Goal: Transaction & Acquisition: Purchase product/service

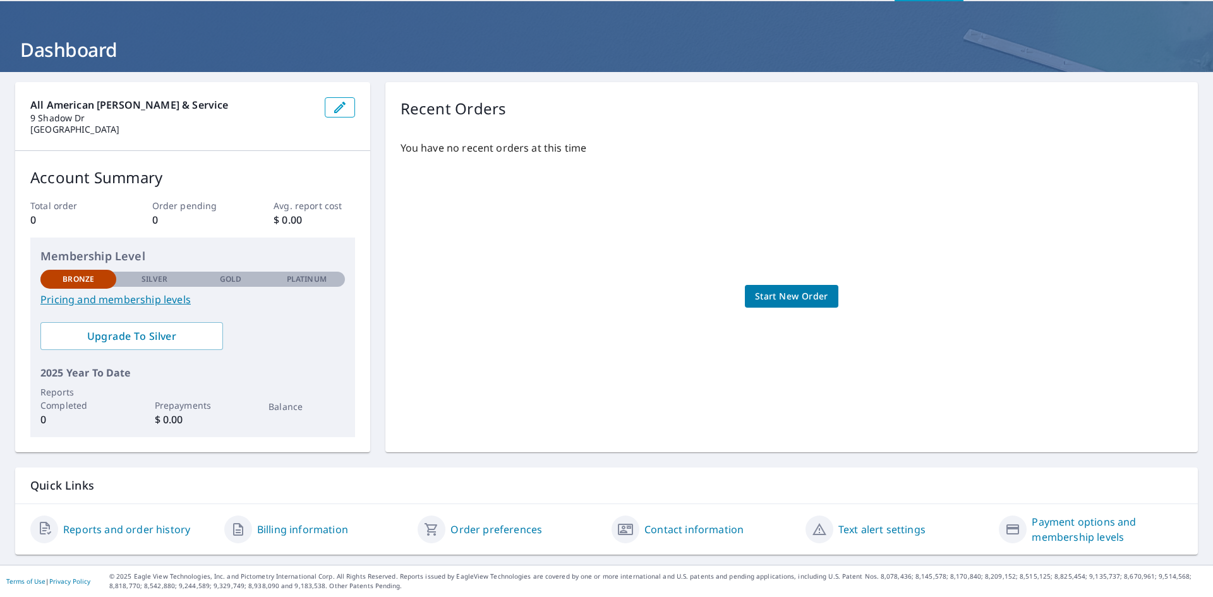
scroll to position [45, 0]
click at [87, 297] on link "Pricing and membership levels" at bounding box center [192, 299] width 305 height 15
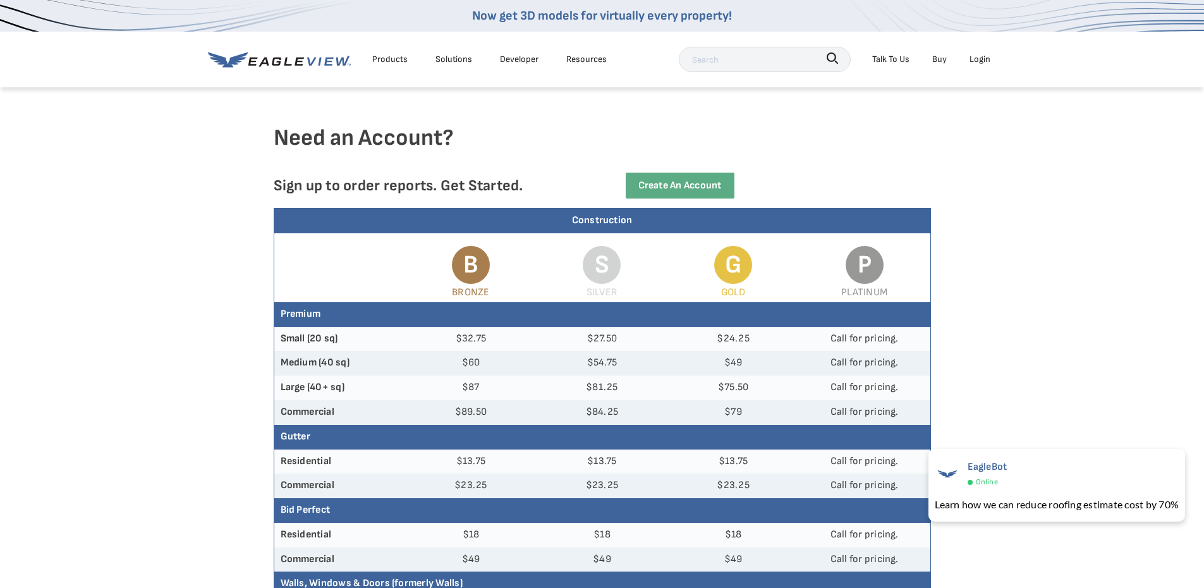
click at [385, 57] on div "Products" at bounding box center [389, 59] width 35 height 16
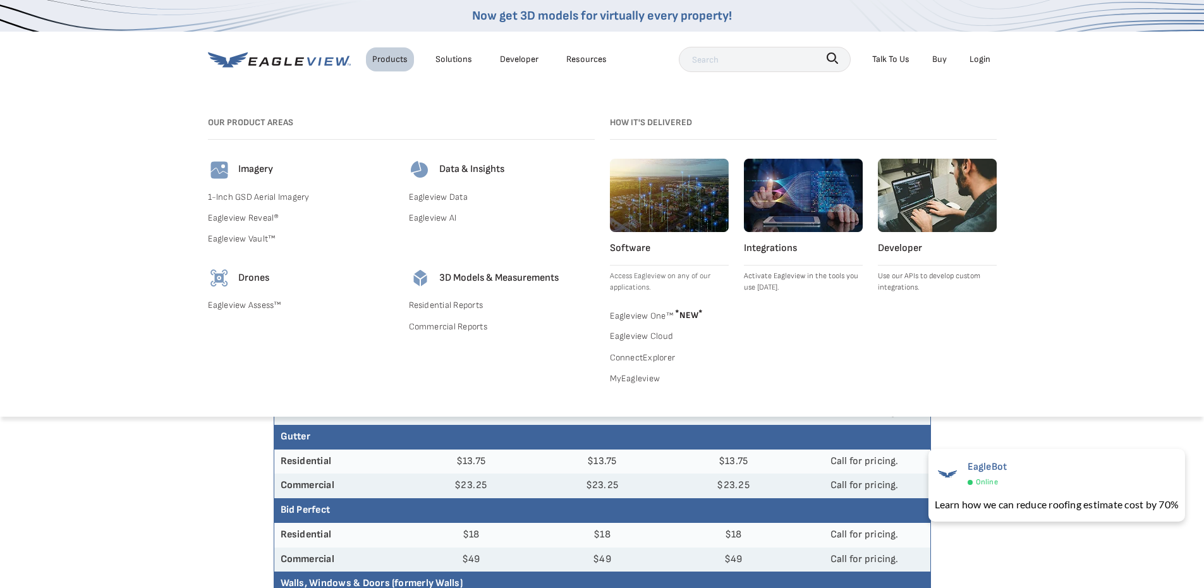
click at [253, 217] on link "Eagleview Reveal®" at bounding box center [301, 218] width 186 height 16
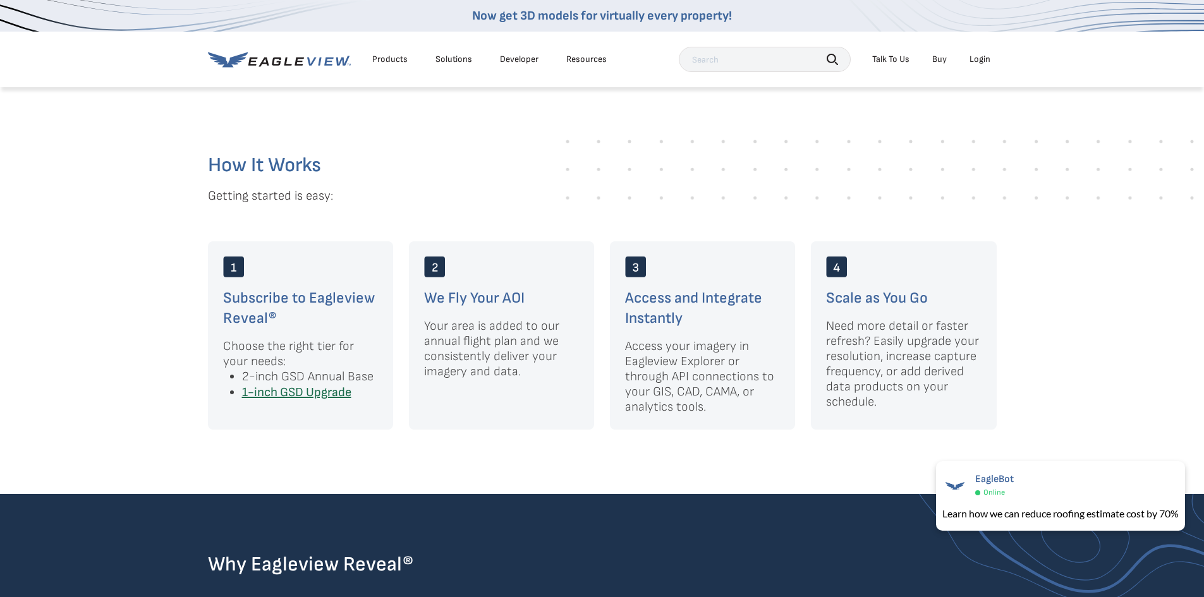
scroll to position [1643, 0]
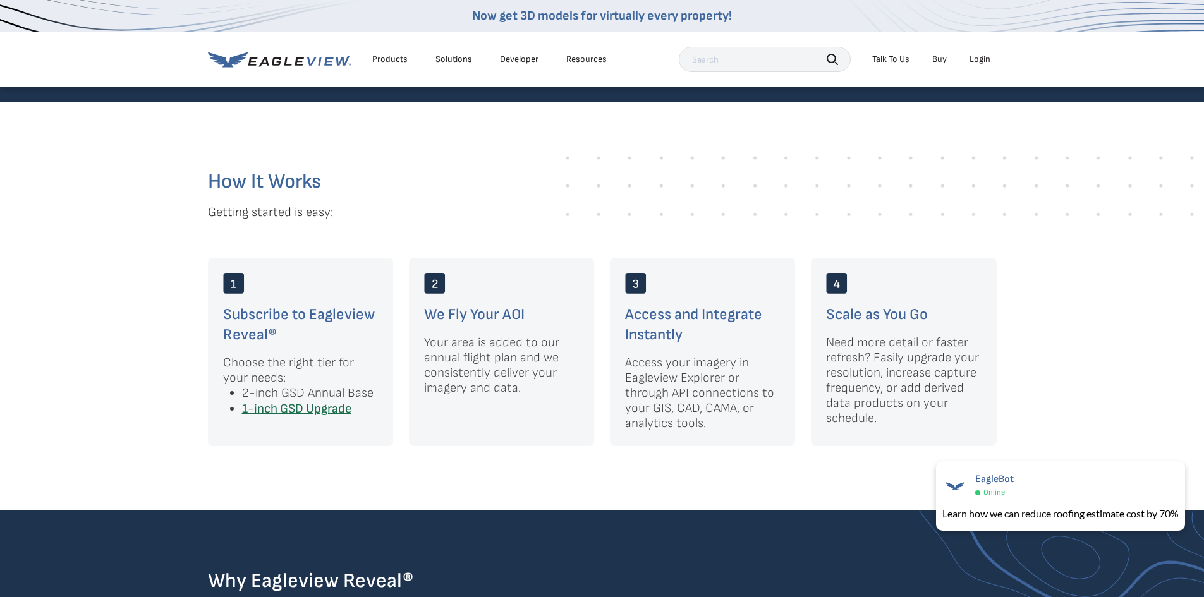
click at [299, 385] on li "2-inch GSD Annual Base" at bounding box center [310, 393] width 136 height 16
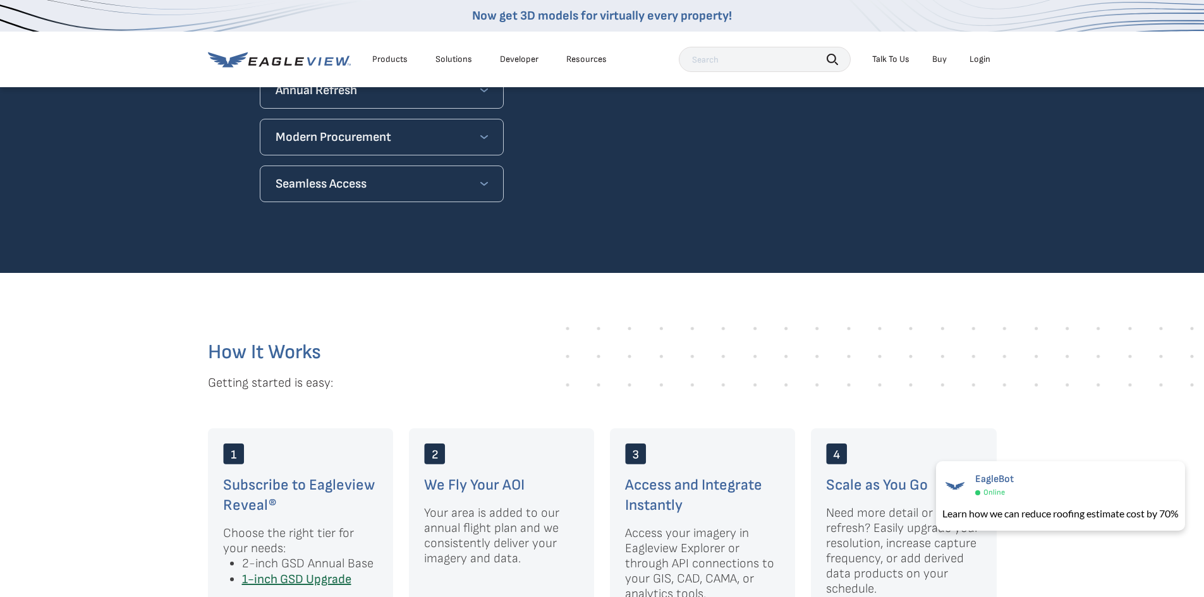
scroll to position [1453, 0]
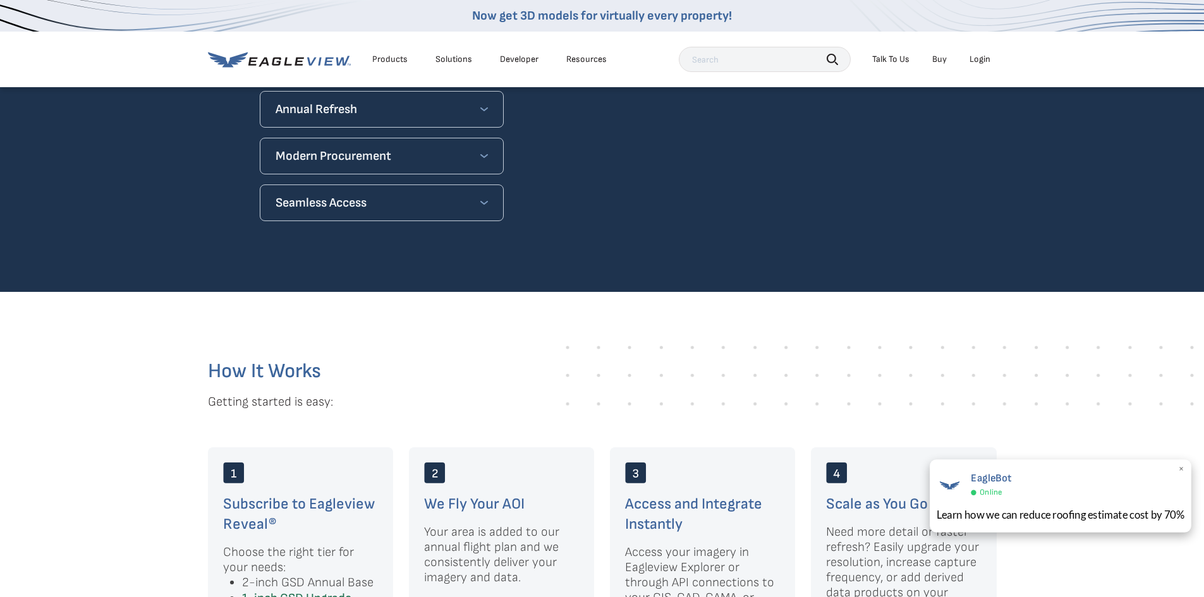
click at [1183, 470] on span "×" at bounding box center [1181, 469] width 7 height 13
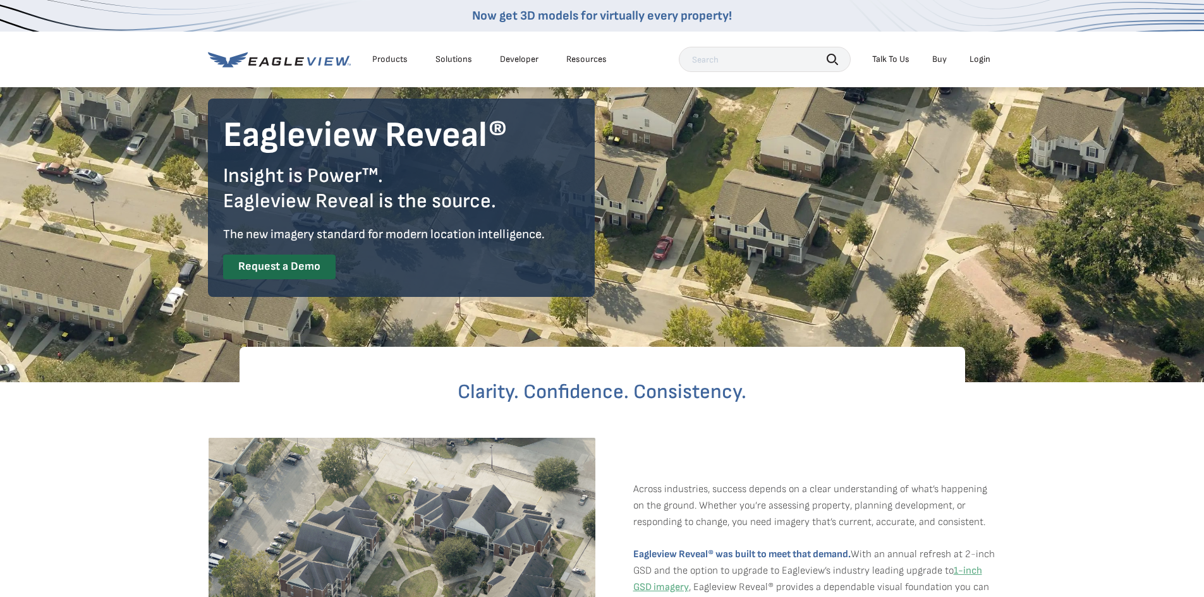
scroll to position [0, 0]
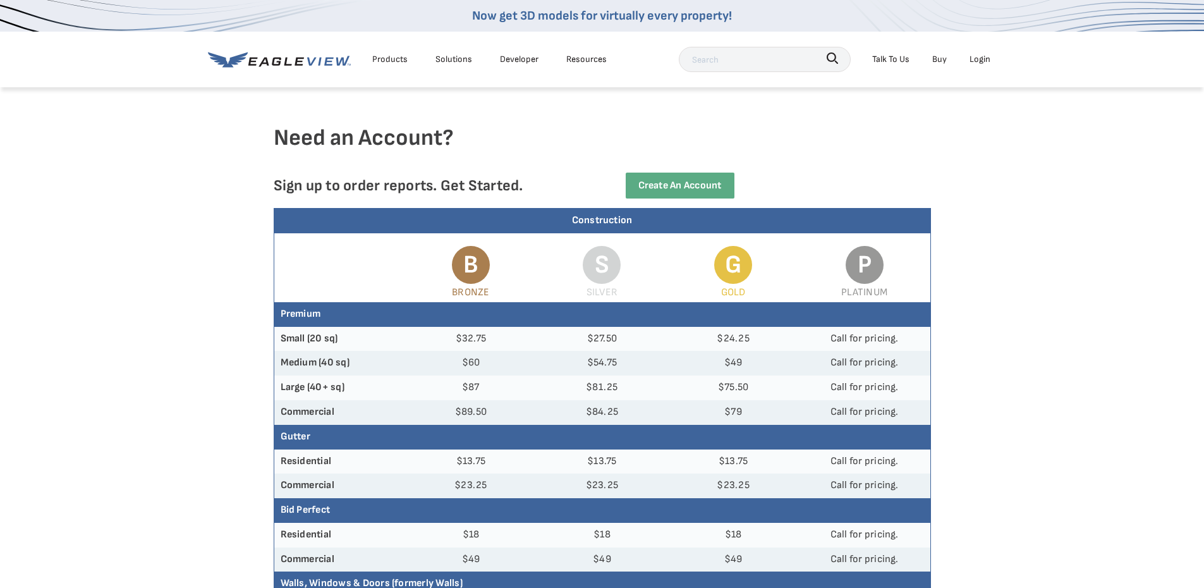
click at [402, 63] on div "Products" at bounding box center [389, 59] width 35 height 16
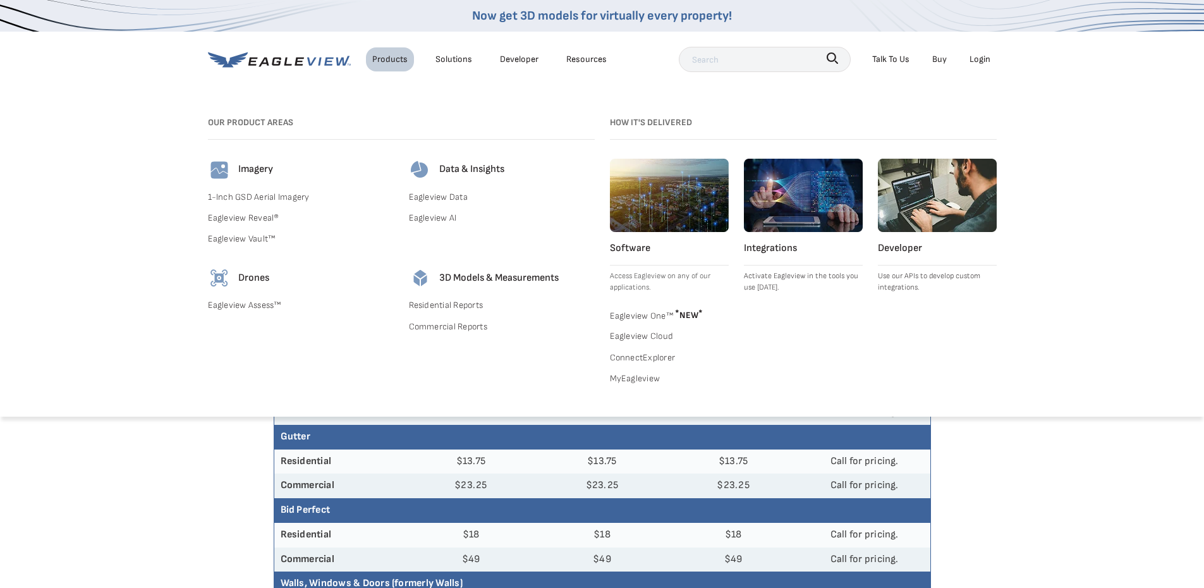
click at [452, 305] on link "Residential Reports" at bounding box center [502, 305] width 186 height 16
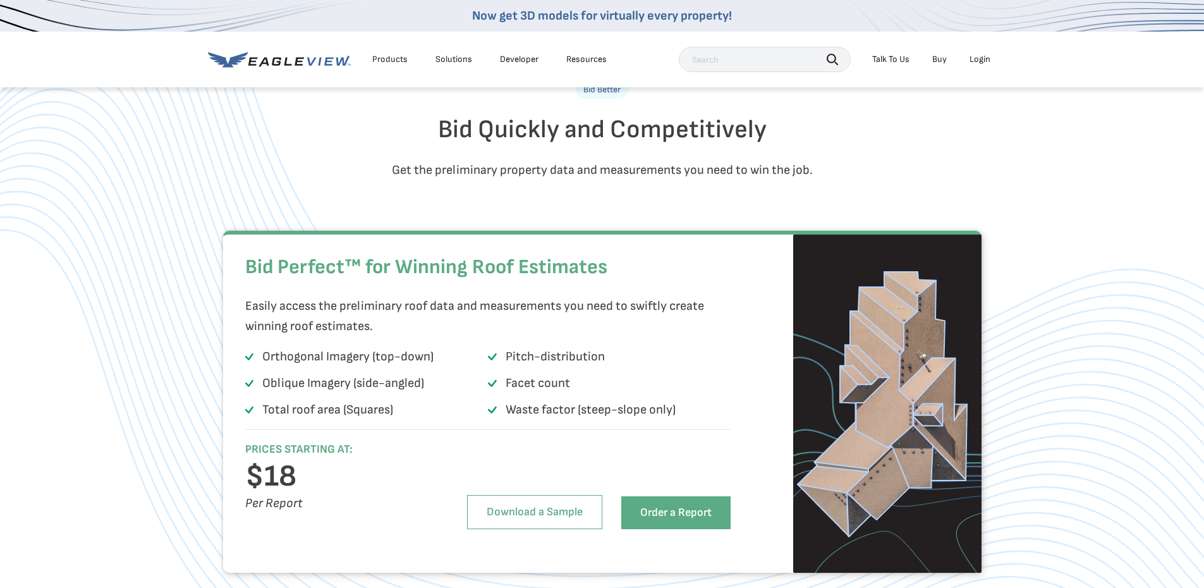
scroll to position [695, 0]
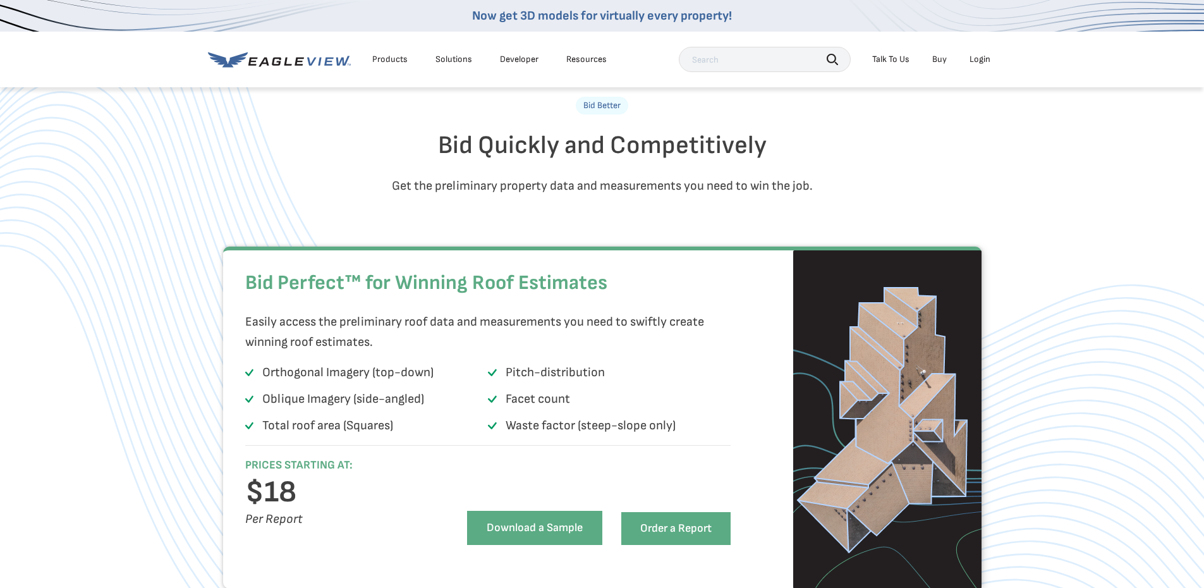
click at [560, 545] on link "Download a Sample" at bounding box center [534, 528] width 135 height 34
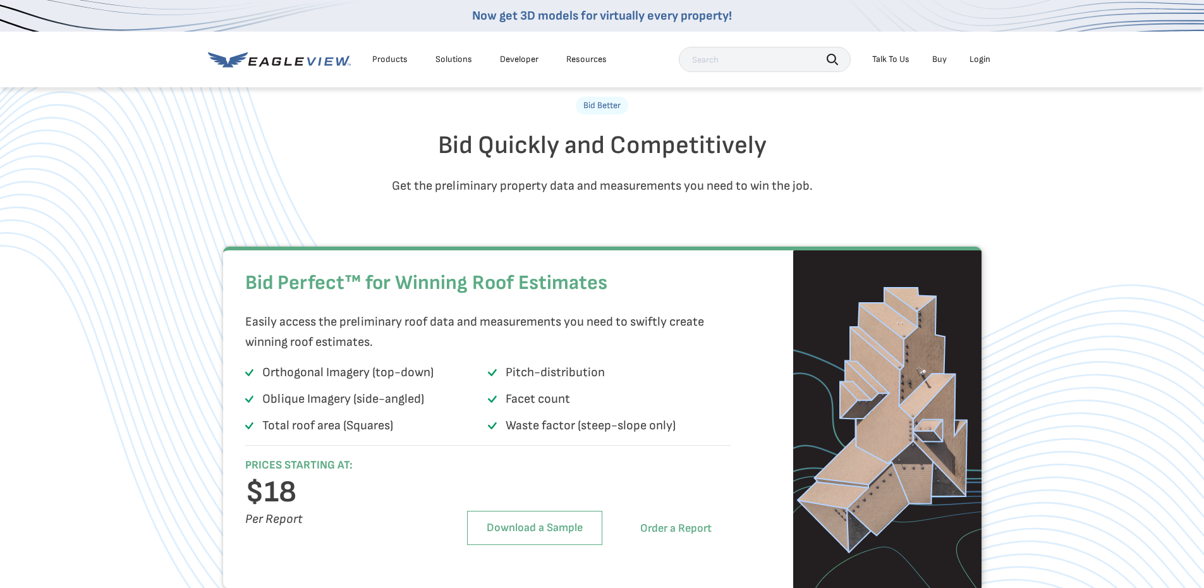
click at [680, 545] on link "Order a Report" at bounding box center [675, 528] width 109 height 33
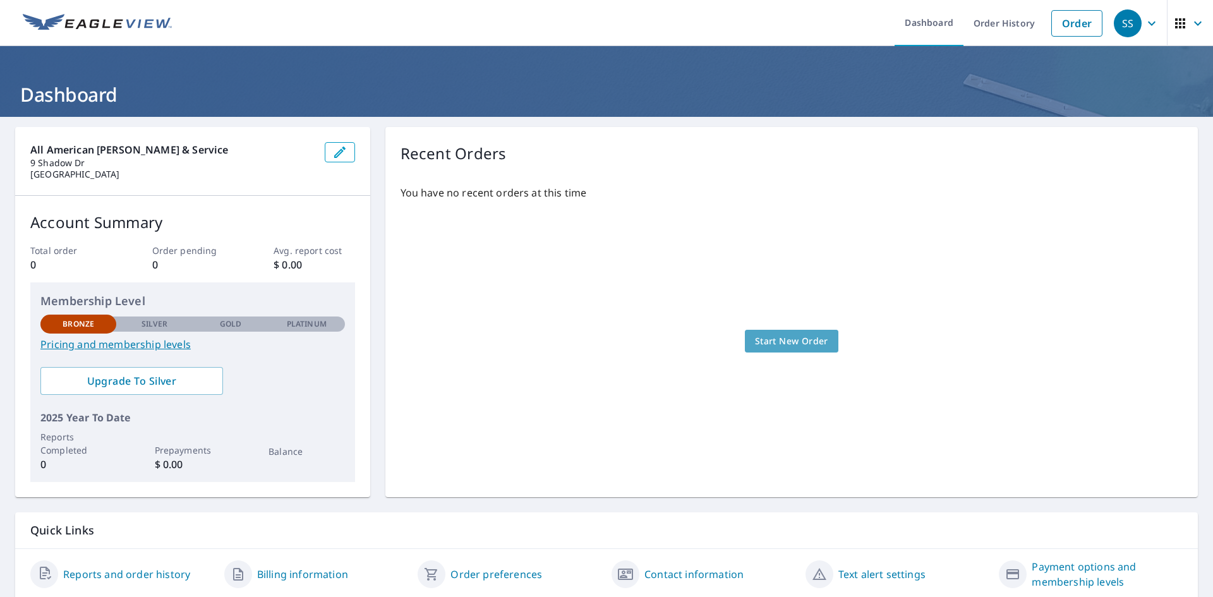
click at [806, 344] on span "Start New Order" at bounding box center [791, 342] width 73 height 16
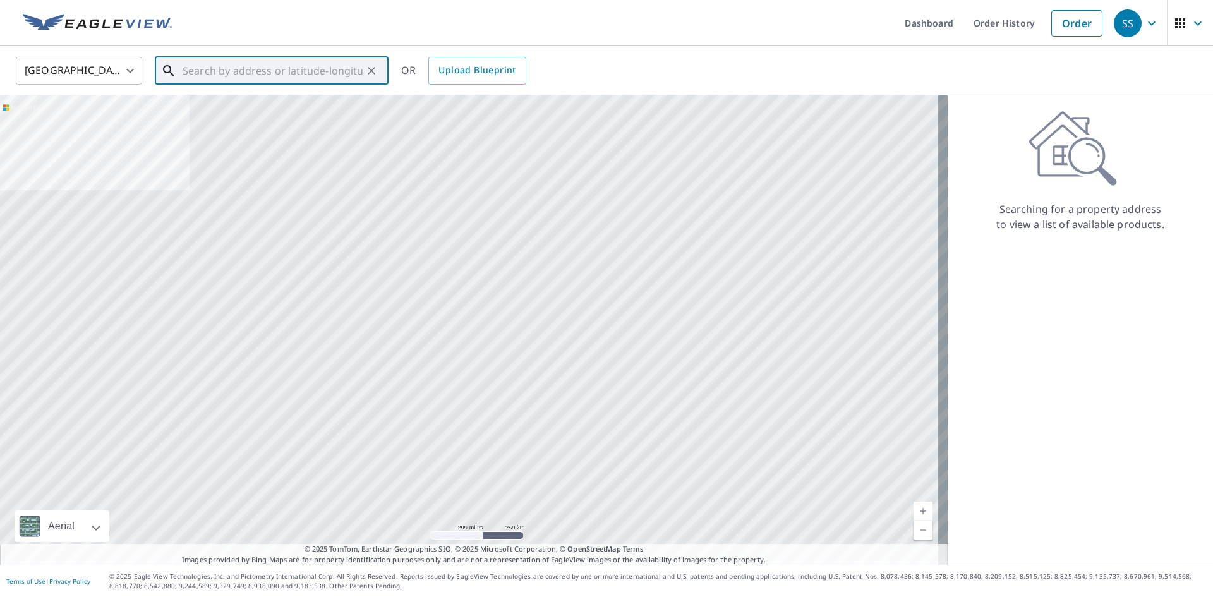
click at [228, 71] on input "text" at bounding box center [273, 70] width 180 height 35
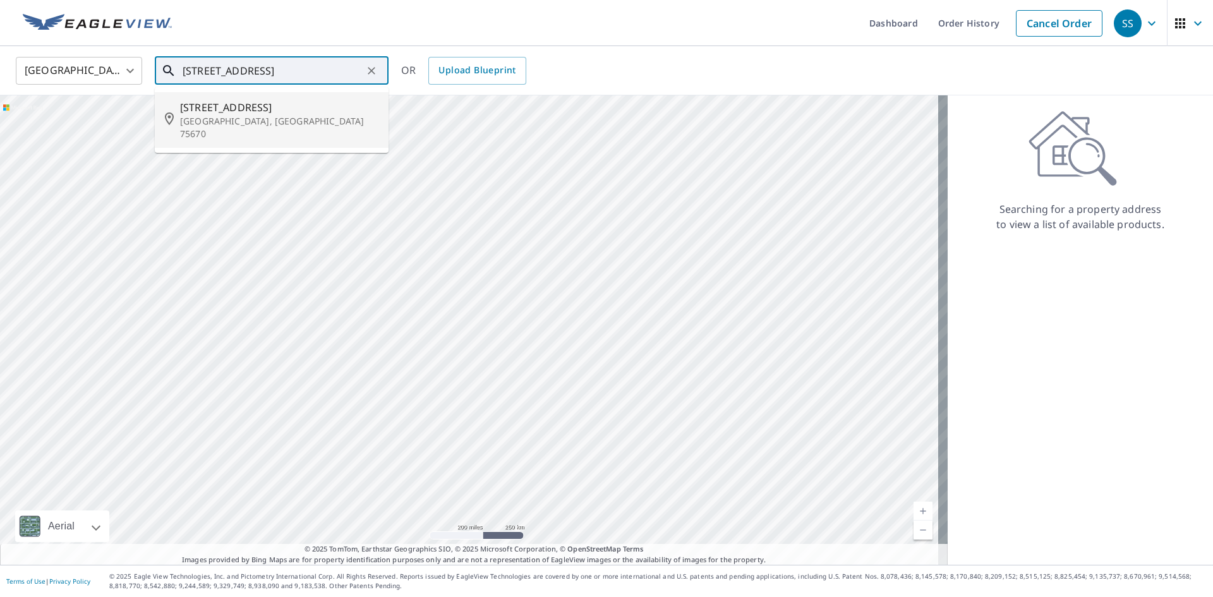
click at [260, 114] on span "400 Private Road 4035" at bounding box center [279, 107] width 198 height 15
type input "400 Private Road 4035 Marshall, TX 75670"
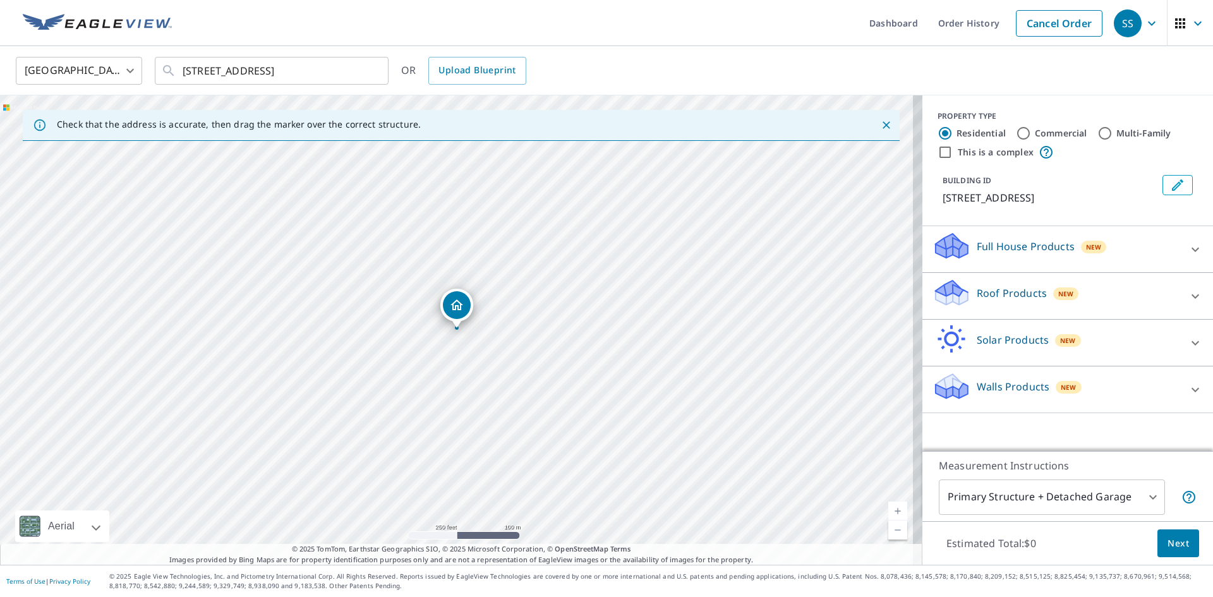
click at [880, 123] on icon "Close" at bounding box center [886, 125] width 13 height 13
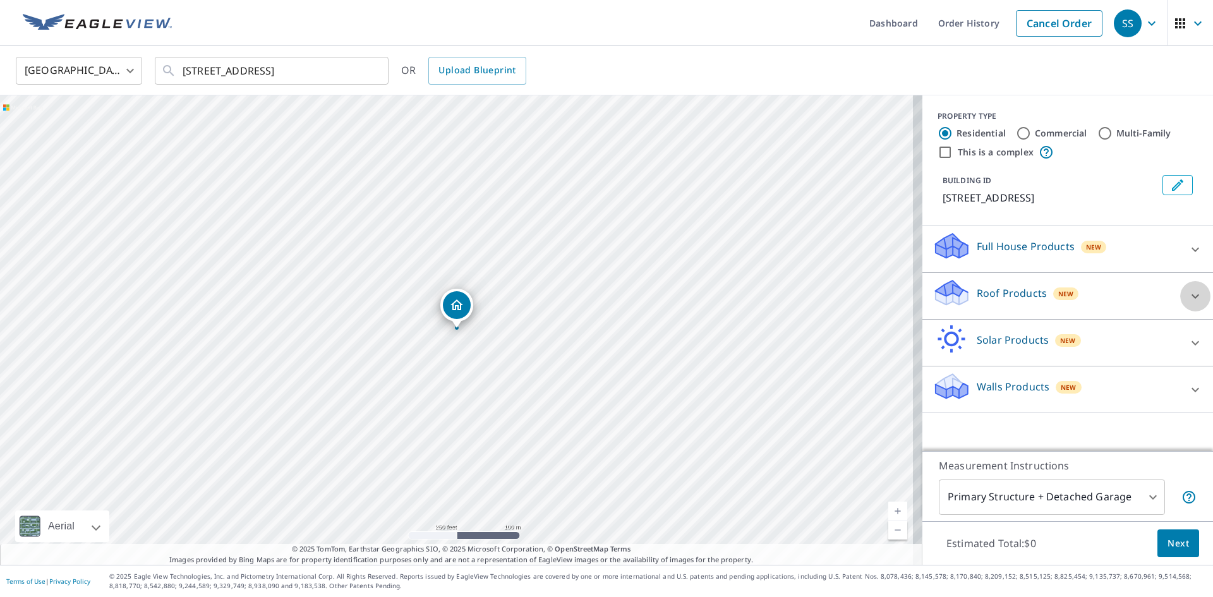
click at [1188, 299] on icon at bounding box center [1195, 296] width 15 height 15
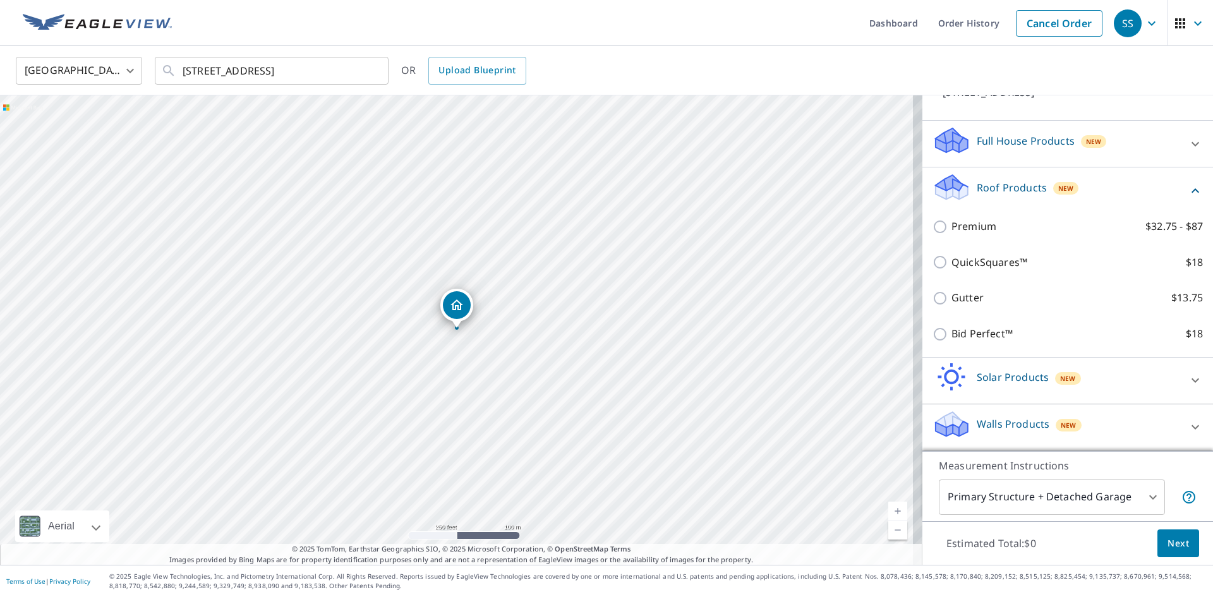
scroll to position [121, 0]
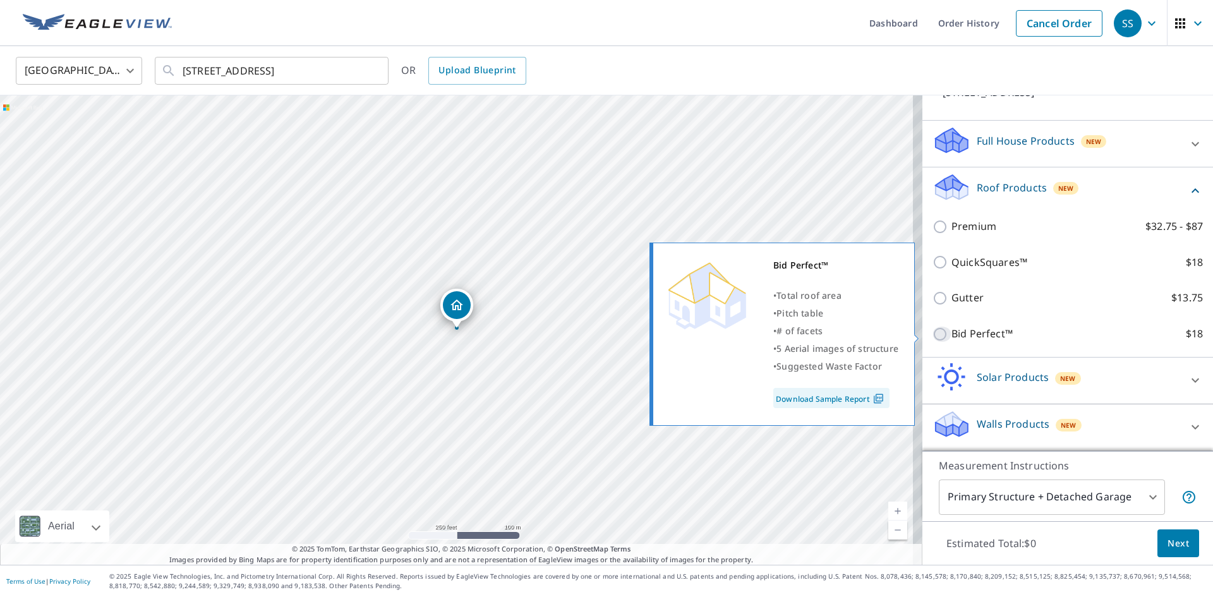
click at [933, 339] on input "Bid Perfect™ $18" at bounding box center [942, 334] width 19 height 15
checkbox input "true"
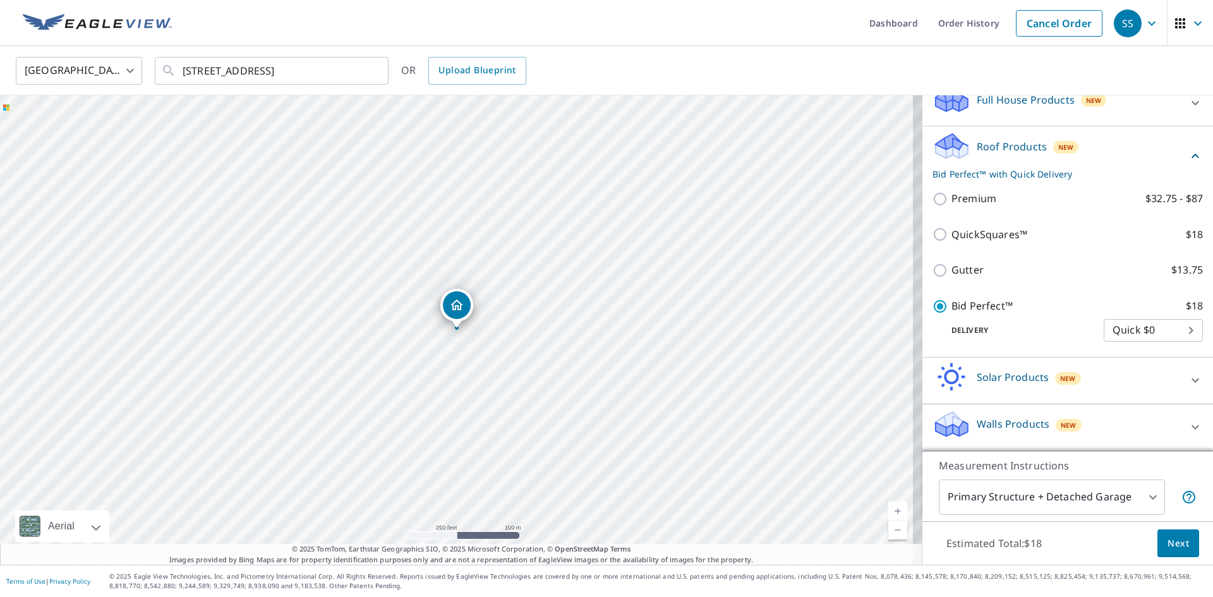
scroll to position [162, 0]
click at [1168, 550] on span "Next" at bounding box center [1178, 544] width 21 height 16
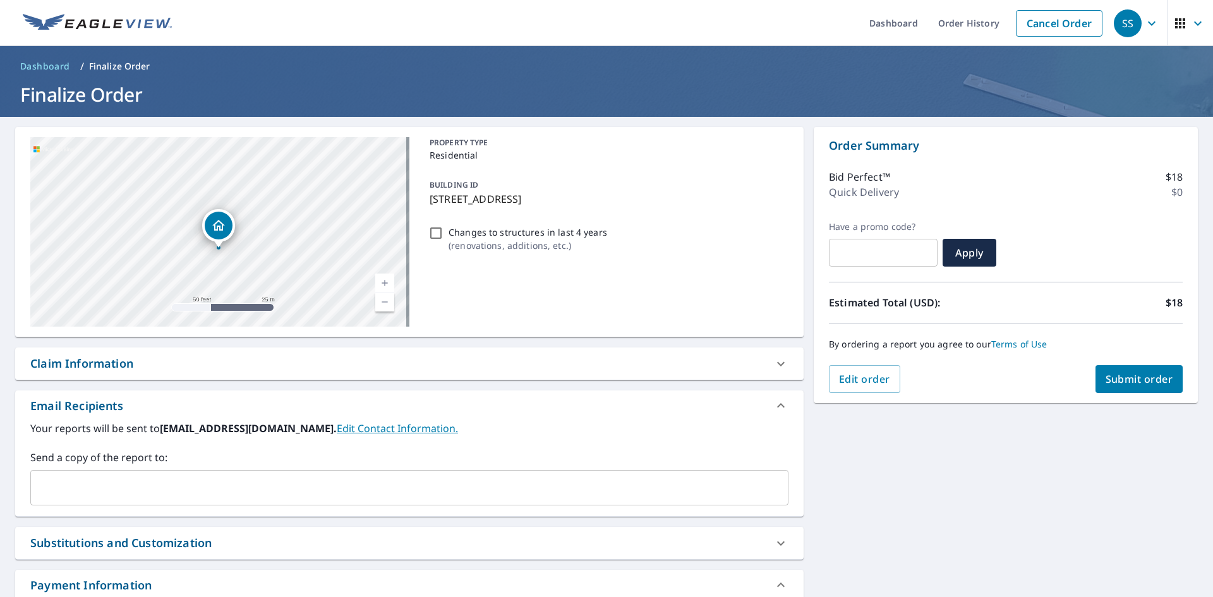
drag, startPoint x: 192, startPoint y: 190, endPoint x: 230, endPoint y: 326, distance: 141.6
click at [230, 326] on div "400 Private Road 4035 Marshall, TX 75670" at bounding box center [219, 232] width 379 height 190
click at [267, 297] on div "400 Private Road 4035 Marshall, TX 75670" at bounding box center [219, 232] width 379 height 190
click at [433, 234] on input "Changes to structures in last 4 years ( renovations, additions, etc. )" at bounding box center [435, 233] width 15 height 15
checkbox input "true"
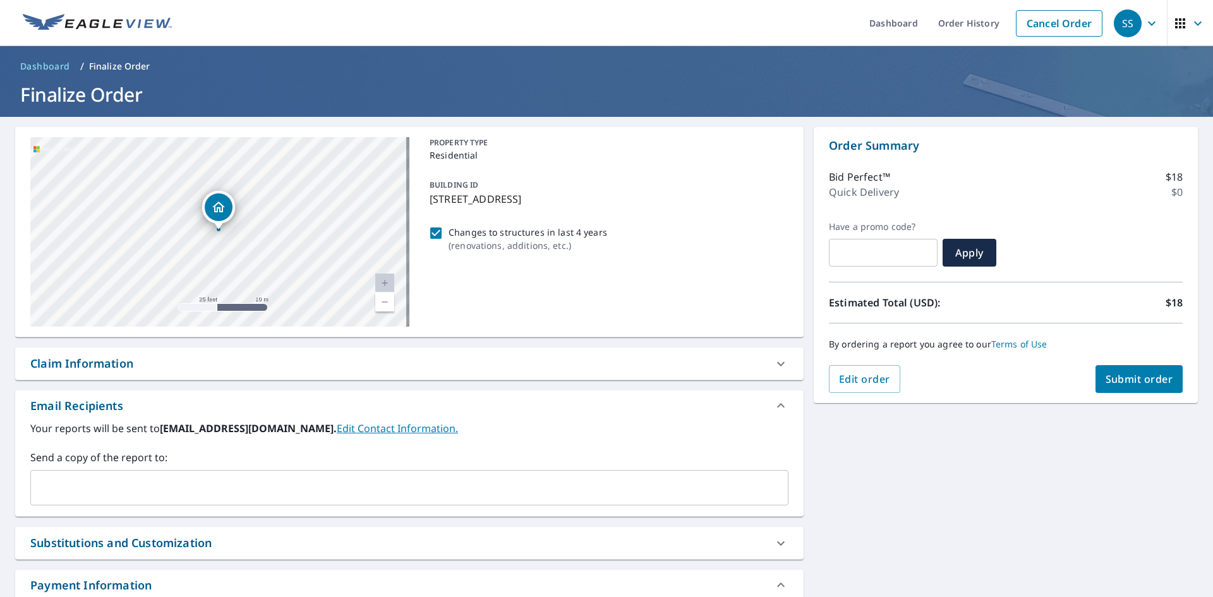
click at [91, 361] on div "Claim Information" at bounding box center [81, 363] width 103 height 17
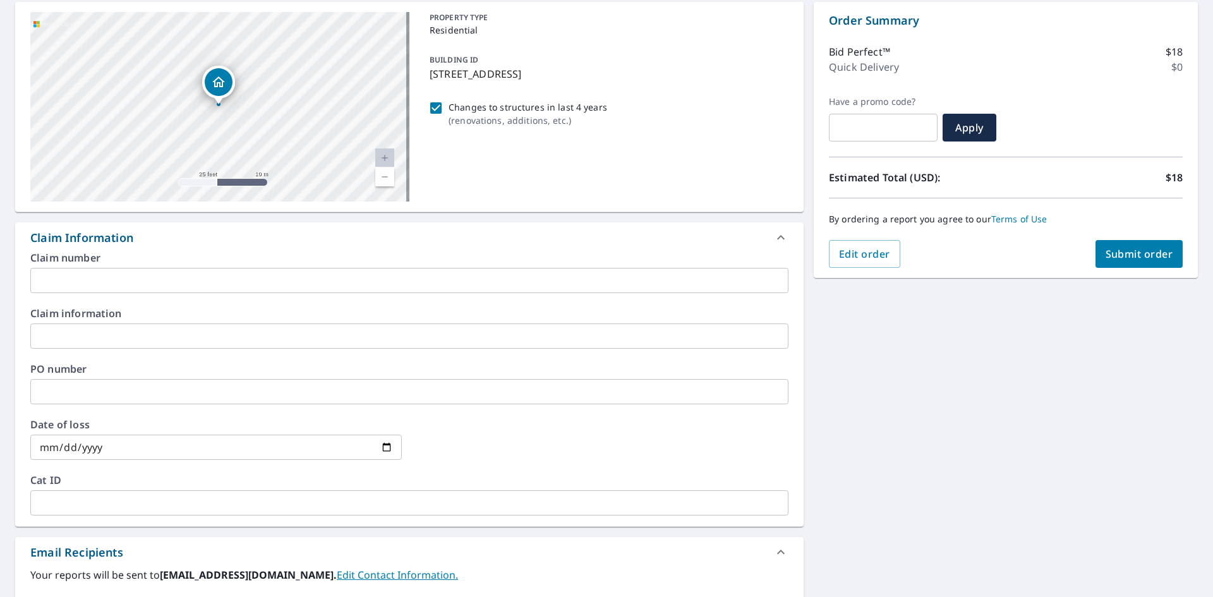
scroll to position [126, 0]
click at [98, 238] on div "Claim Information" at bounding box center [81, 236] width 103 height 17
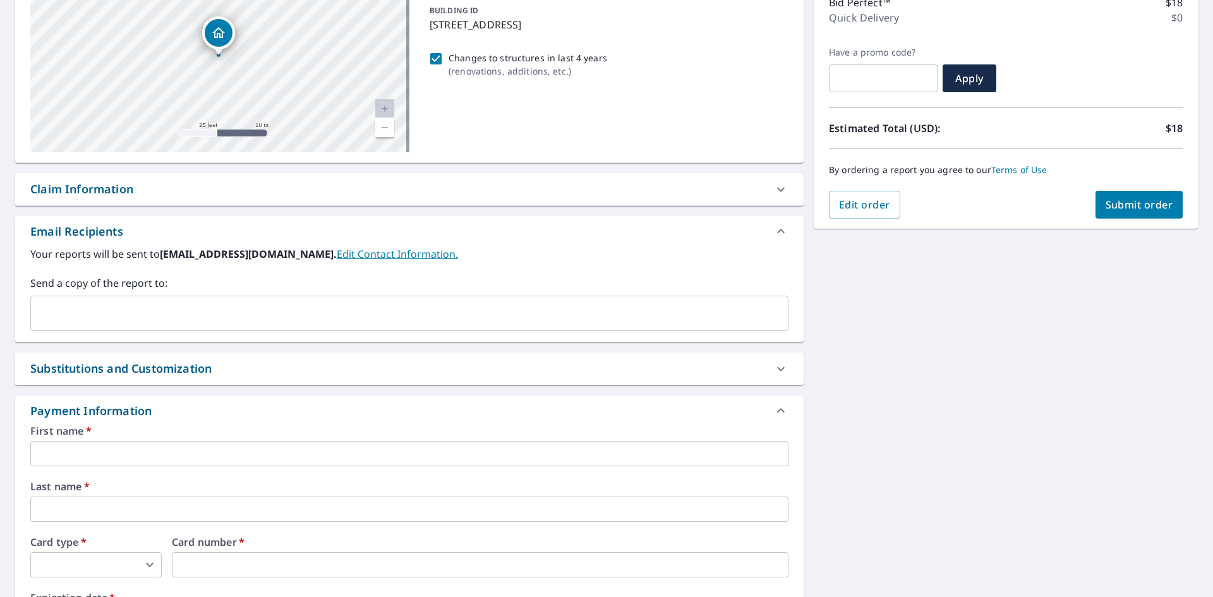
scroll to position [253, 0]
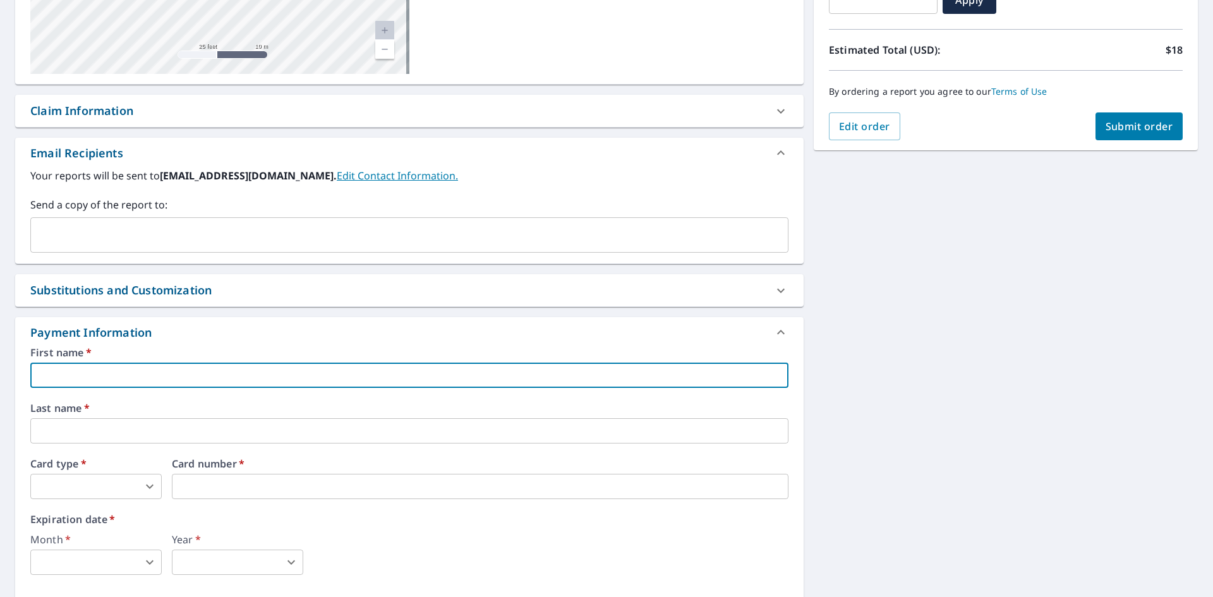
click at [107, 375] on input "text" at bounding box center [409, 375] width 758 height 25
type input "Stacey"
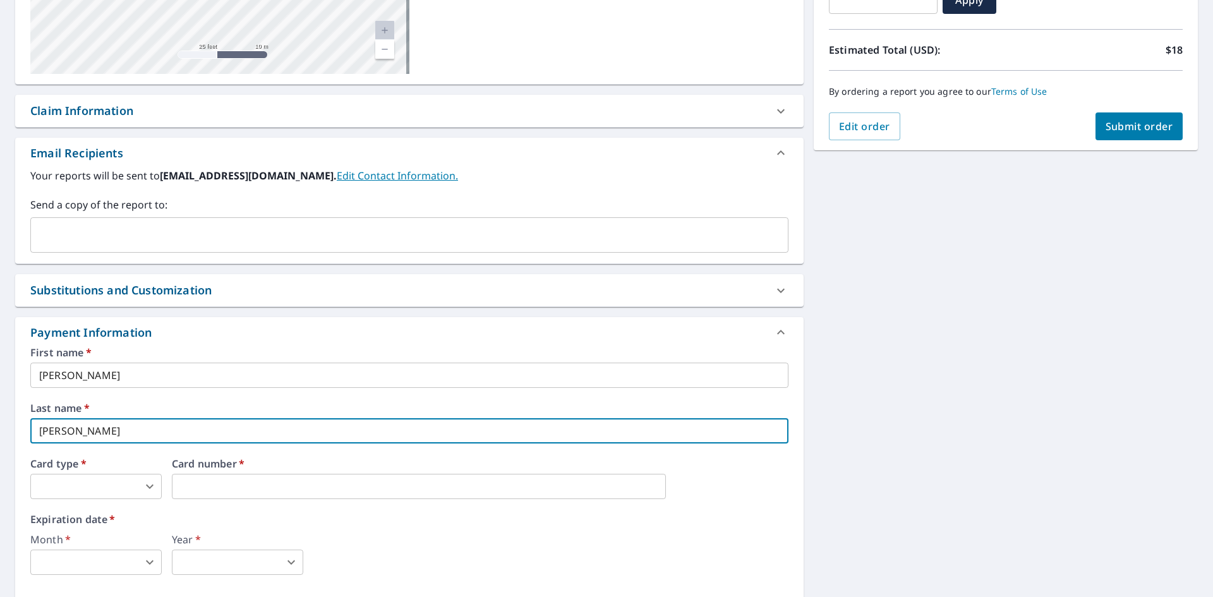
type input "Sowers"
